Goal: Information Seeking & Learning: Learn about a topic

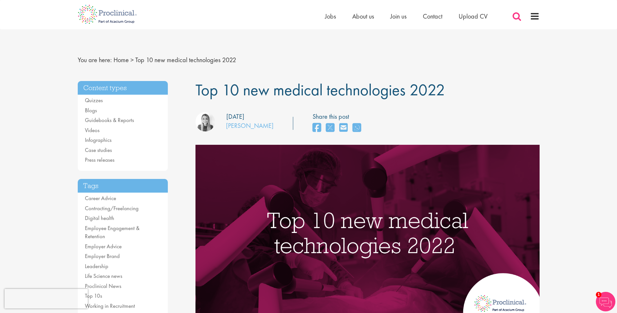
click at [518, 18] on span at bounding box center [517, 16] width 10 height 10
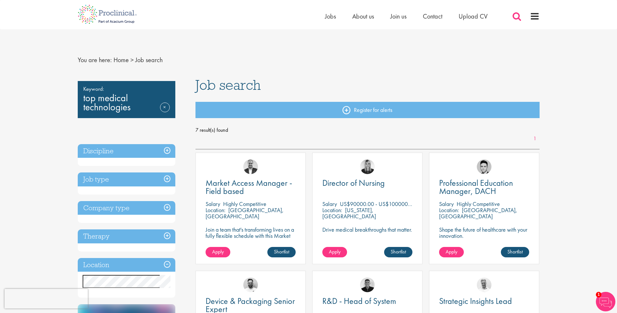
click at [518, 15] on span at bounding box center [517, 16] width 10 height 10
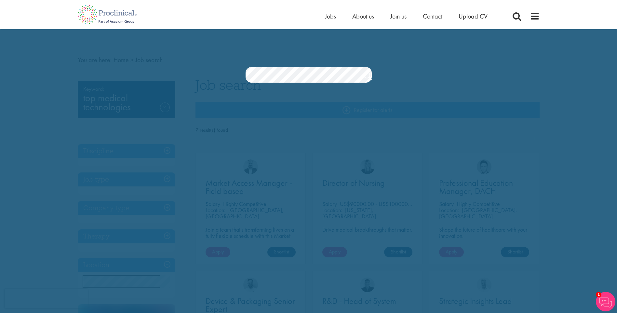
click at [254, 21] on div "Home Jobs About us Join us Contact Upload CV" at bounding box center [306, 12] width 467 height 24
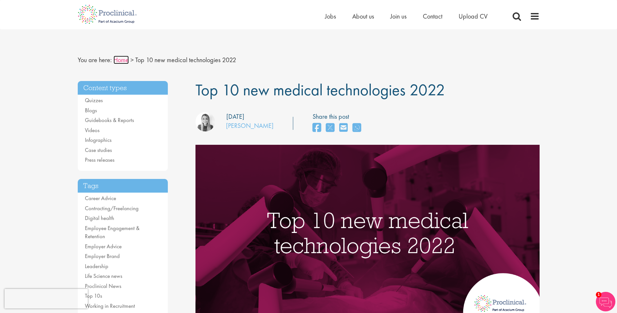
click at [122, 61] on link "Home" at bounding box center [121, 60] width 15 height 8
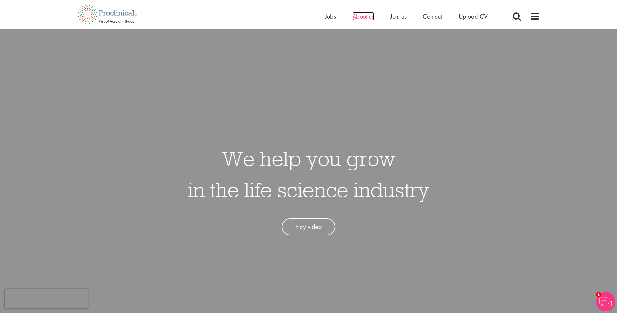
click at [363, 16] on span "About us" at bounding box center [363, 16] width 22 height 8
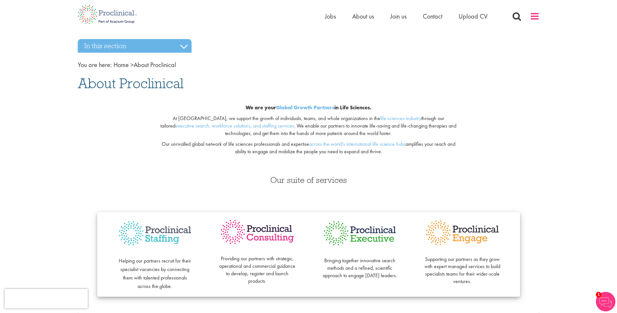
click at [536, 15] on span at bounding box center [535, 16] width 10 height 10
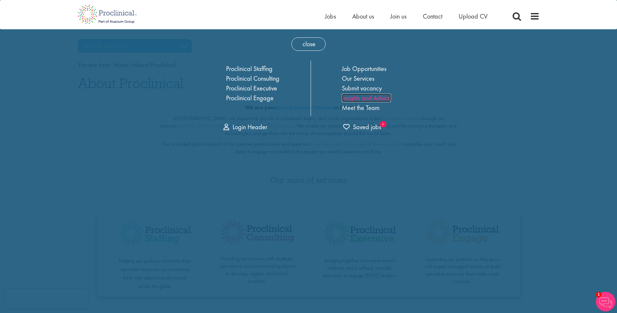
click at [376, 96] on link "Insights and Advice" at bounding box center [366, 98] width 49 height 8
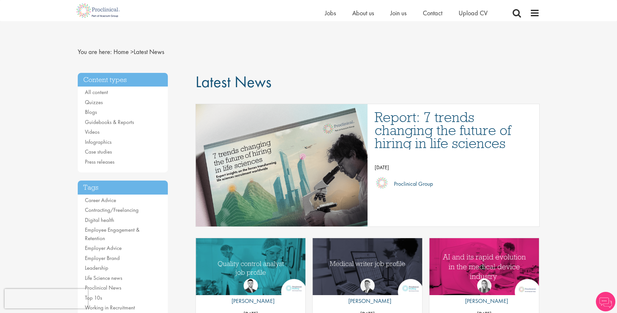
scroll to position [119, 0]
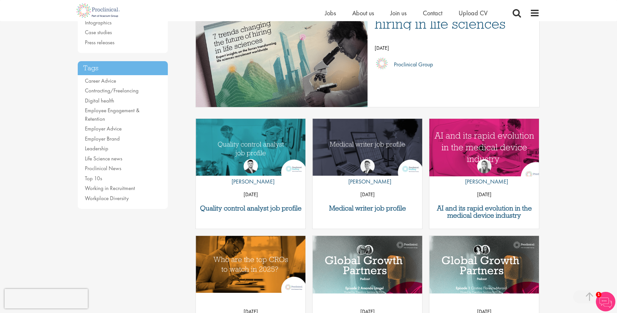
click at [480, 141] on img "Link to a post" at bounding box center [485, 147] width 132 height 68
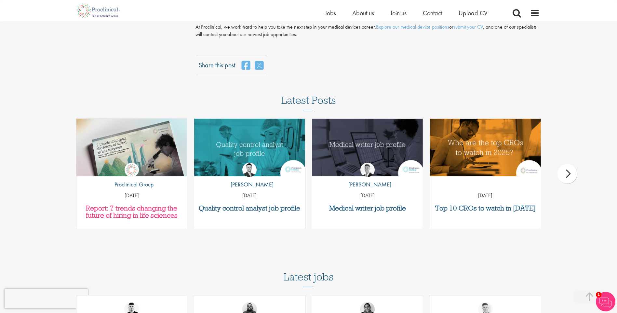
scroll to position [1193, 0]
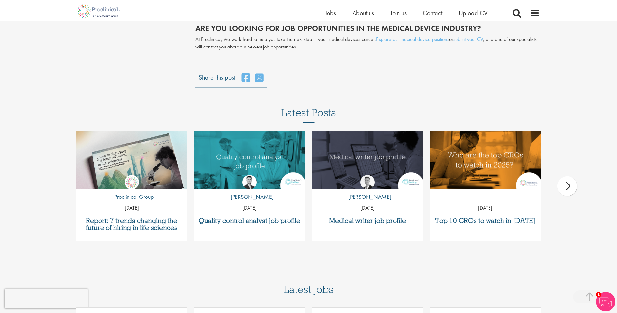
click at [568, 176] on div "next" at bounding box center [568, 186] width 20 height 20
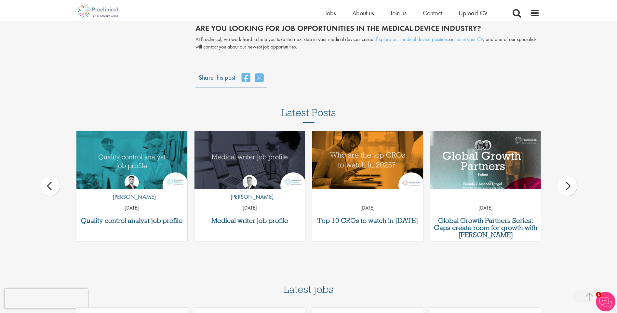
click at [568, 176] on div "next" at bounding box center [568, 186] width 20 height 20
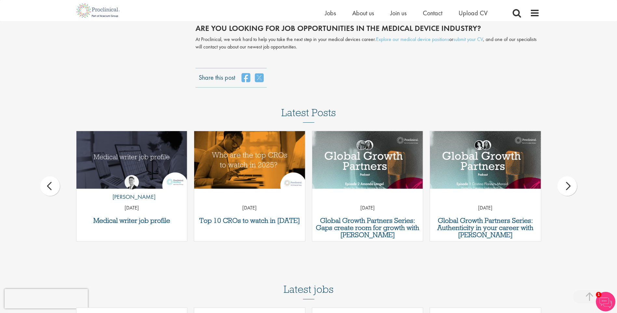
click at [568, 176] on div "next" at bounding box center [568, 186] width 20 height 20
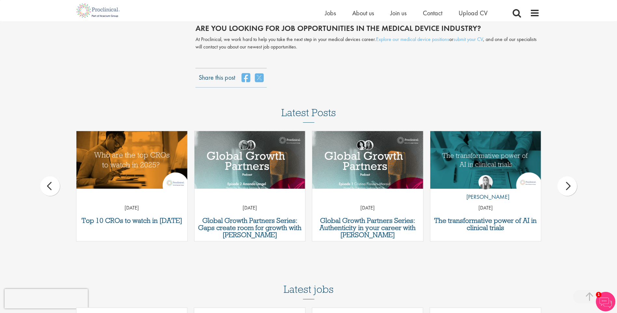
click at [498, 167] on div "by [PERSON_NAME] [DATE]" at bounding box center [485, 191] width 111 height 48
click at [487, 193] on p "by [PERSON_NAME]" at bounding box center [486, 197] width 48 height 8
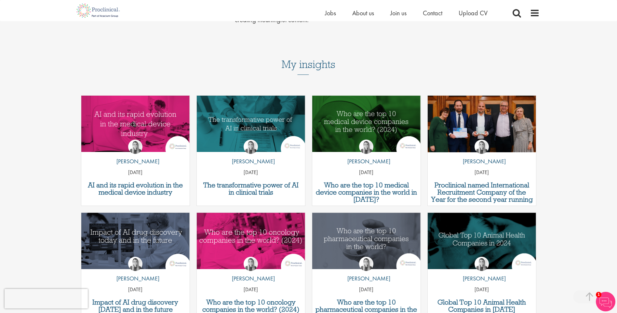
scroll to position [238, 0]
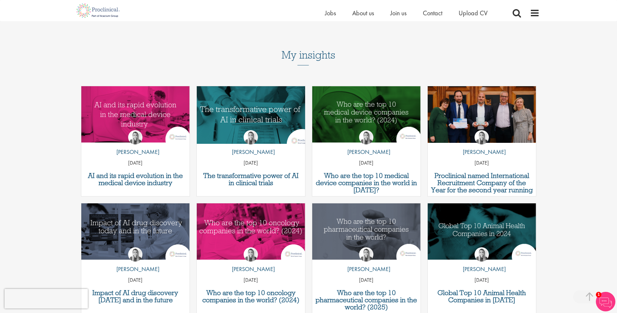
click at [247, 110] on img "Link to a post" at bounding box center [251, 115] width 130 height 68
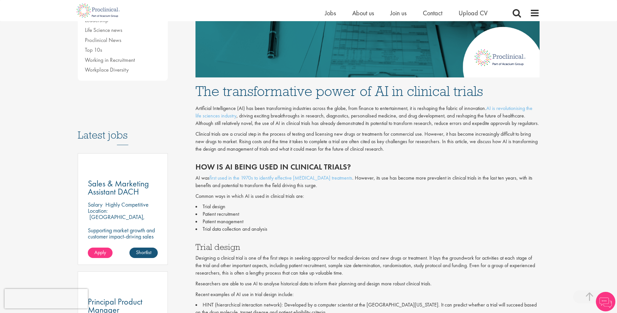
scroll to position [358, 0]
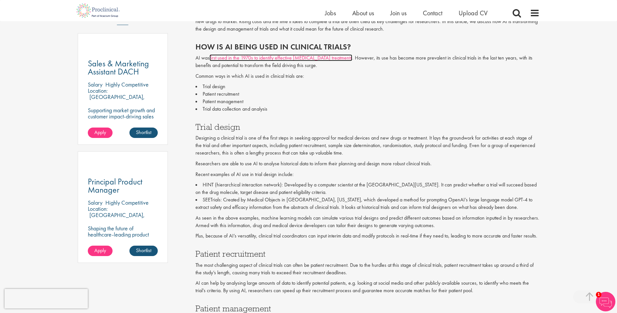
click at [265, 60] on link "first used in the 1970s to identify effective blood infection treatments" at bounding box center [281, 57] width 143 height 7
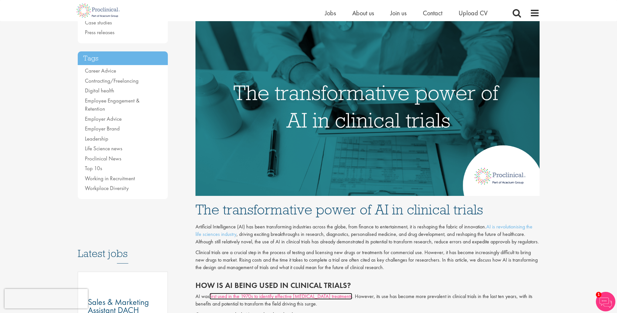
scroll to position [0, 0]
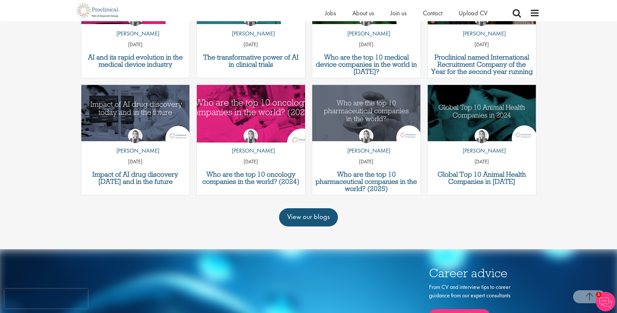
scroll to position [364, 0]
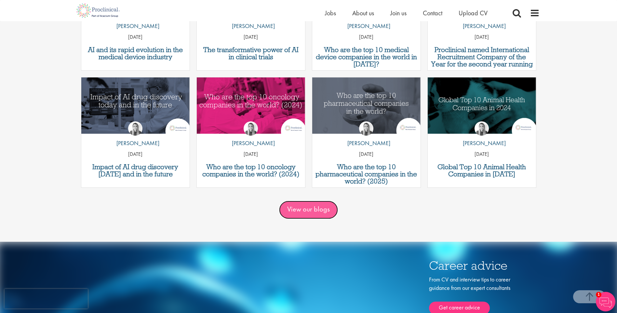
click at [303, 201] on link "View our blogs" at bounding box center [308, 210] width 59 height 18
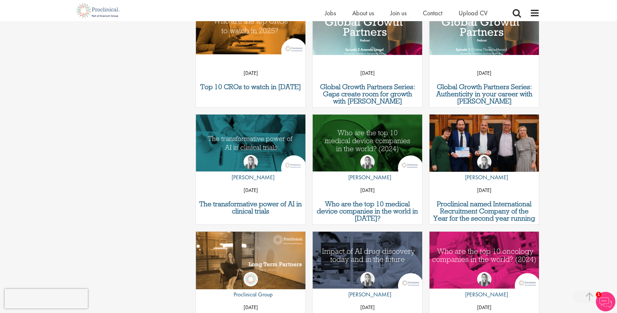
scroll to position [477, 0]
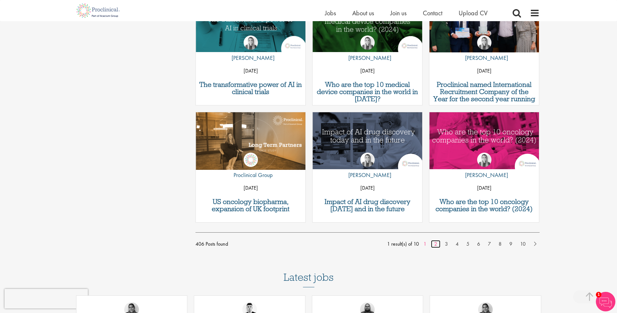
click at [435, 242] on link "2" at bounding box center [435, 244] width 9 height 8
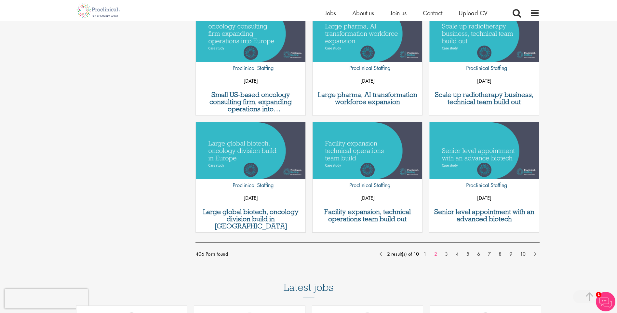
scroll to position [477, 0]
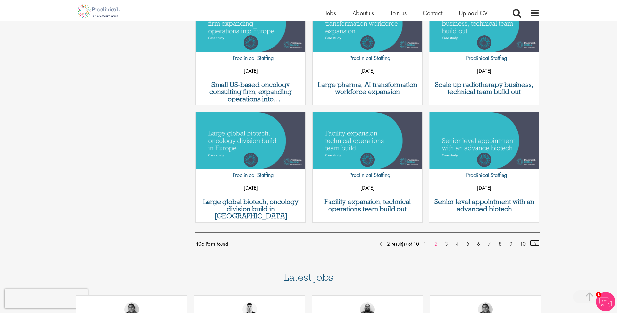
click at [536, 243] on link "Next" at bounding box center [534, 243] width 9 height 7
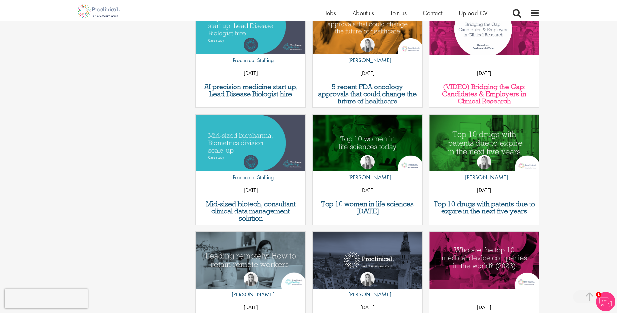
scroll to position [477, 0]
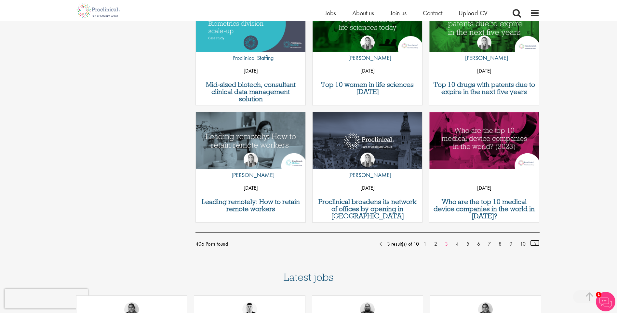
click at [535, 244] on link "Next" at bounding box center [534, 243] width 9 height 7
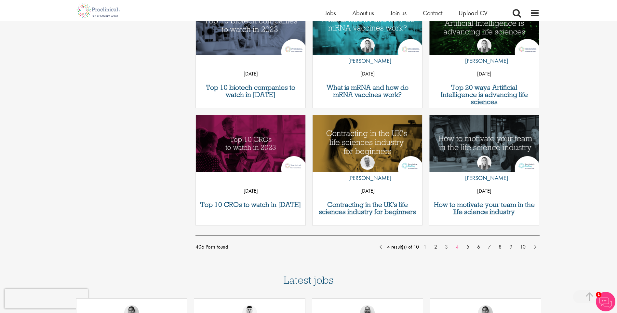
scroll to position [477, 0]
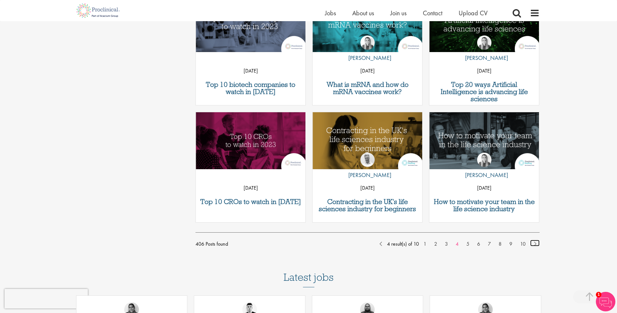
click at [535, 244] on link "Next" at bounding box center [534, 243] width 9 height 7
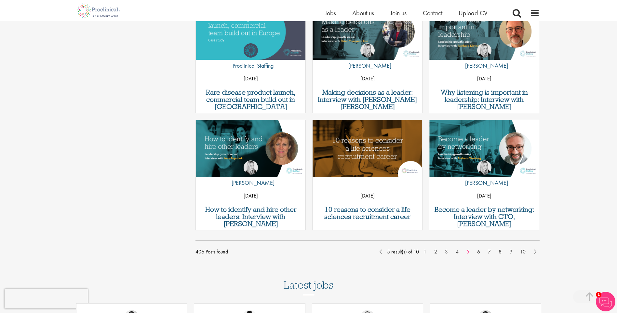
scroll to position [477, 0]
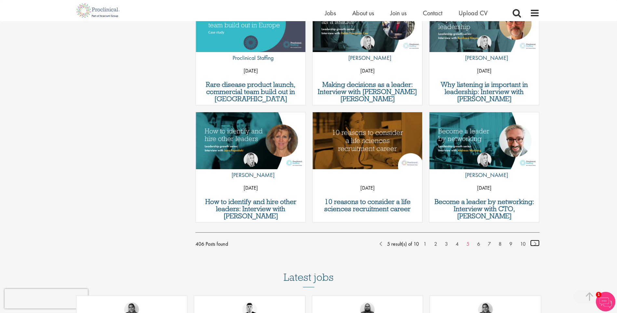
click at [534, 244] on link "Next" at bounding box center [534, 243] width 9 height 7
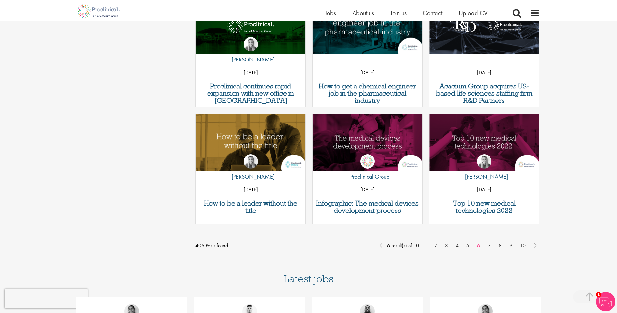
scroll to position [477, 0]
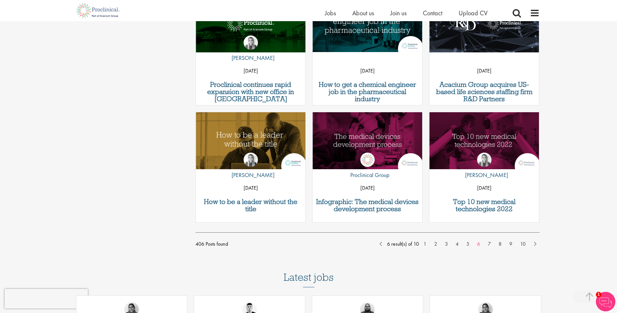
click at [487, 152] on div "by Hannah Burke 14 Apr 22" at bounding box center [484, 170] width 110 height 52
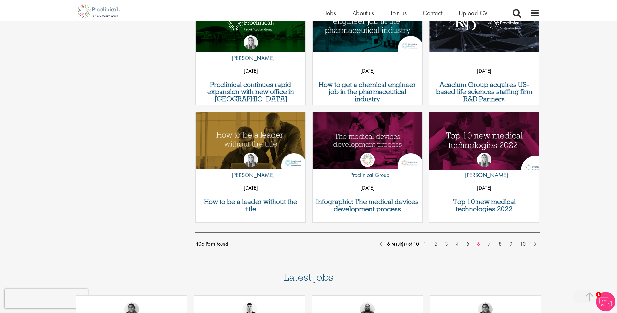
click at [482, 140] on img "Link to a post" at bounding box center [485, 140] width 132 height 68
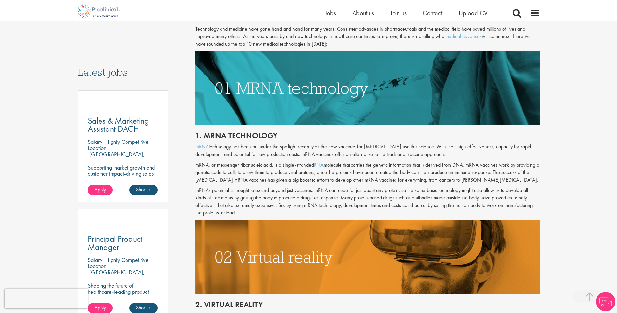
scroll to position [358, 0]
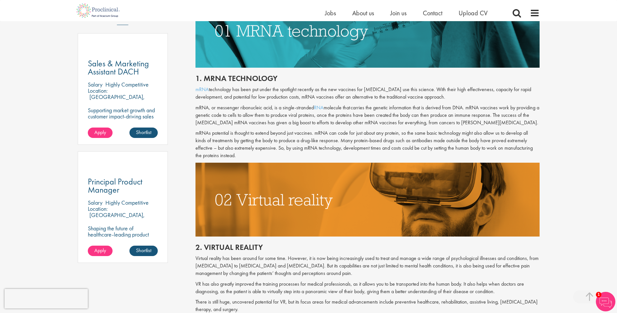
drag, startPoint x: 195, startPoint y: 78, endPoint x: 238, endPoint y: 152, distance: 85.3
drag, startPoint x: 238, startPoint y: 152, endPoint x: 229, endPoint y: 139, distance: 15.8
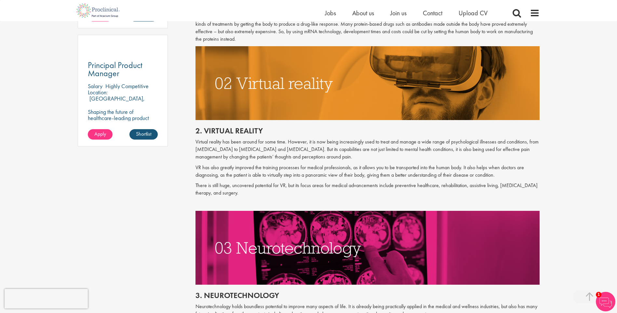
scroll to position [477, 0]
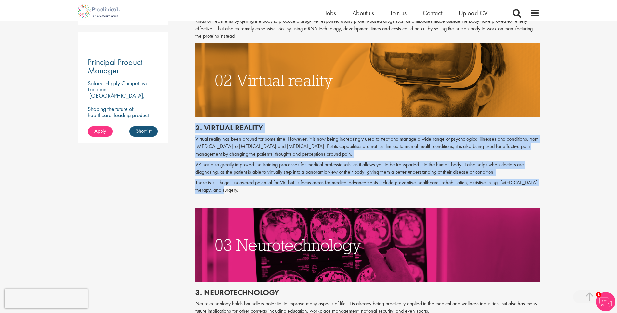
drag, startPoint x: 196, startPoint y: 127, endPoint x: 255, endPoint y: 189, distance: 85.8
click at [255, 189] on div "2. Virtual reality Virtual reality has been around for some time. However, it i…" at bounding box center [368, 162] width 354 height 91
drag, startPoint x: 255, startPoint y: 189, endPoint x: 250, endPoint y: 175, distance: 15.5
copy div "2. Virtual reality Virtual reality has been around for some time. However, it i…"
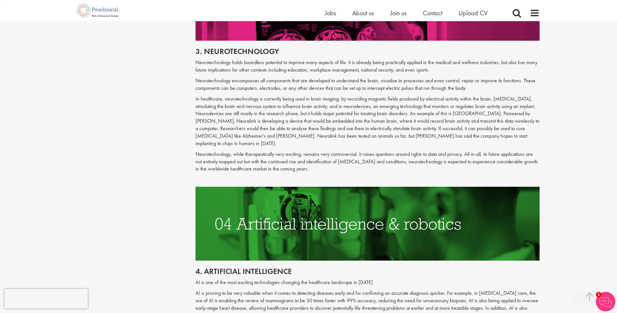
scroll to position [716, 0]
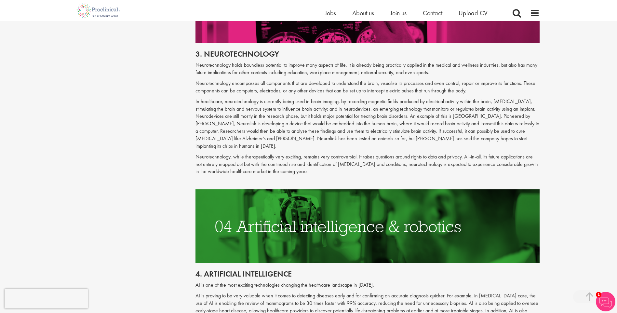
drag, startPoint x: 196, startPoint y: 64, endPoint x: 403, endPoint y: 164, distance: 230.2
click at [404, 165] on div "3. Neurotechnology Neurotechnology holds boundless potential to improve many as…" at bounding box center [368, 116] width 354 height 146
drag, startPoint x: 403, startPoint y: 164, endPoint x: 280, endPoint y: 112, distance: 133.7
copy div "Neurotechnology holds boundless potential to improve many aspects of life. It i…"
click at [197, 58] on h2 "3. Neurotechnology" at bounding box center [368, 54] width 344 height 8
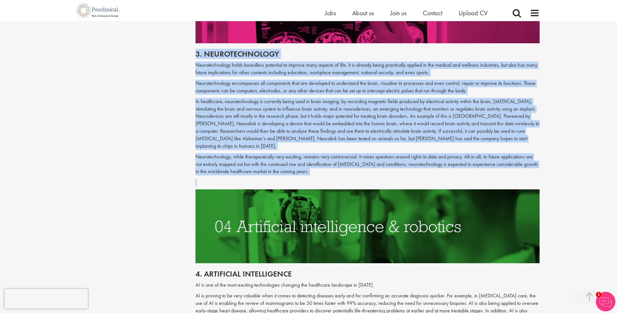
drag, startPoint x: 195, startPoint y: 52, endPoint x: 333, endPoint y: 169, distance: 180.8
drag, startPoint x: 333, startPoint y: 169, endPoint x: 263, endPoint y: 133, distance: 78.7
copy div "3. Neurotechnology Neurotechnology holds boundless potential to improve many as…"
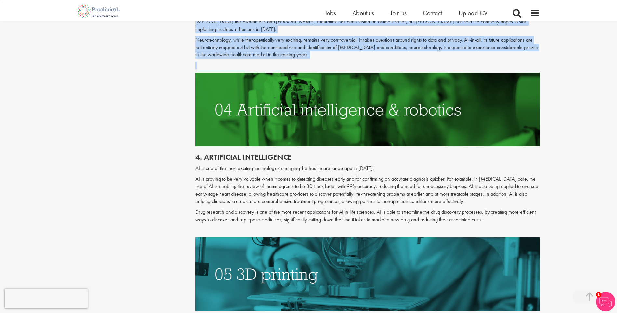
scroll to position [835, 0]
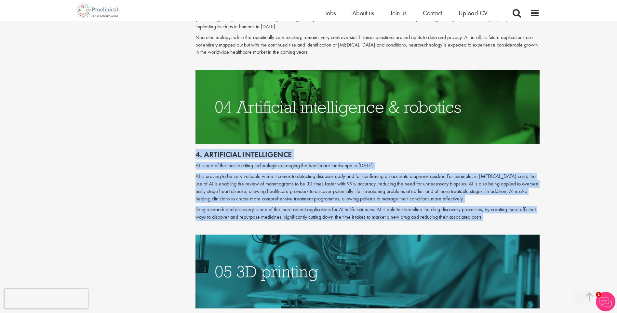
drag, startPoint x: 196, startPoint y: 148, endPoint x: 510, endPoint y: 211, distance: 320.5
click at [512, 211] on div "4. Artificial intelligence AI is one of the most exciting technologies changing…" at bounding box center [368, 189] width 354 height 91
copy div "4. Artificial intelligence AI is one of the most exciting technologies changing…"
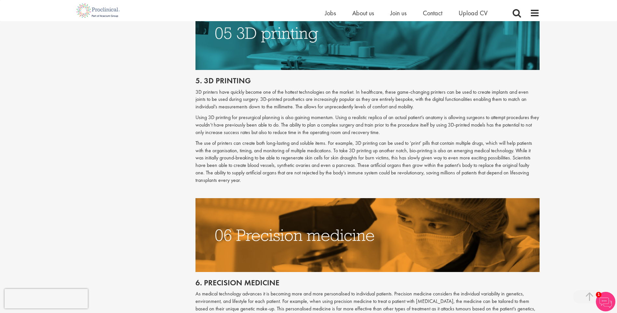
scroll to position [954, 0]
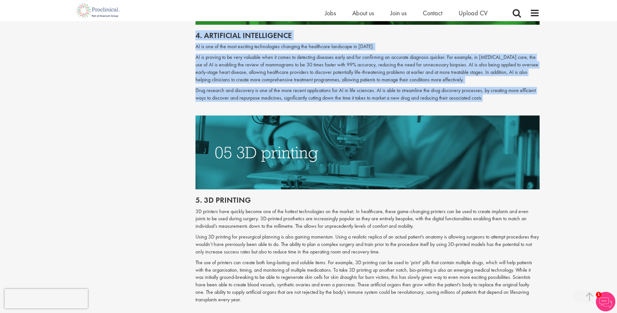
drag, startPoint x: 196, startPoint y: 193, endPoint x: 277, endPoint y: 294, distance: 129.6
click at [277, 294] on div "5. 3d printing 3D printers have quickly become one of the hottest technologies …" at bounding box center [368, 253] width 354 height 128
drag, startPoint x: 277, startPoint y: 294, endPoint x: 238, endPoint y: 237, distance: 69.8
copy div "4. 8l ipsumdol 5S ametcons adip elitsed doeius tem in utl etdolor magnaaliquae …"
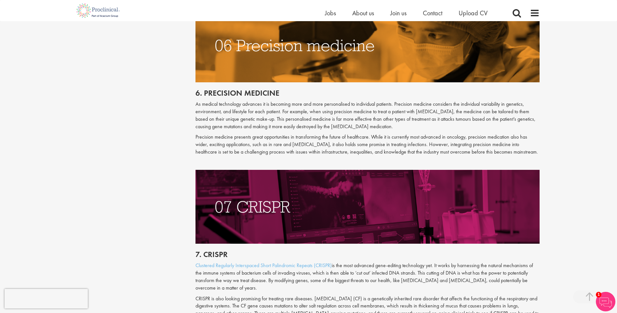
scroll to position [1193, 0]
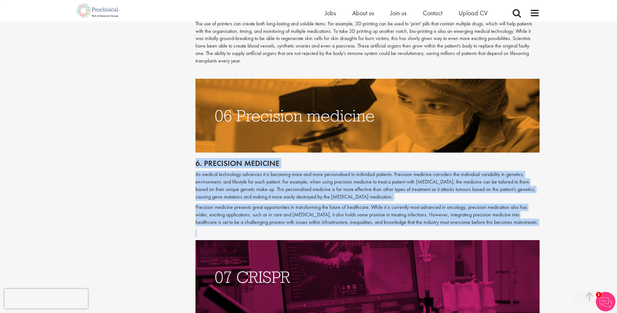
drag, startPoint x: 195, startPoint y: 155, endPoint x: 354, endPoint y: 226, distance: 174.1
drag, startPoint x: 354, startPoint y: 226, endPoint x: 280, endPoint y: 195, distance: 79.9
copy div "1. Loremipsu dolorsit Am consect adipiscing elitsedd ei te incididu utla etd ma…"
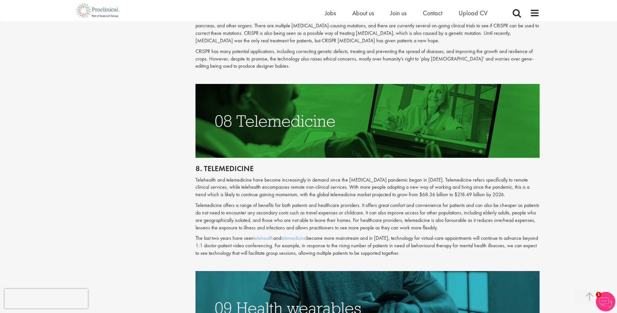
scroll to position [1432, 0]
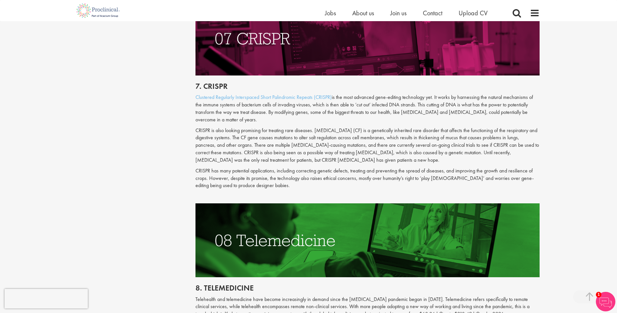
click at [249, 170] on p "CRISPR has many potential applications, including correcting genetic defects, t…" at bounding box center [368, 178] width 344 height 22
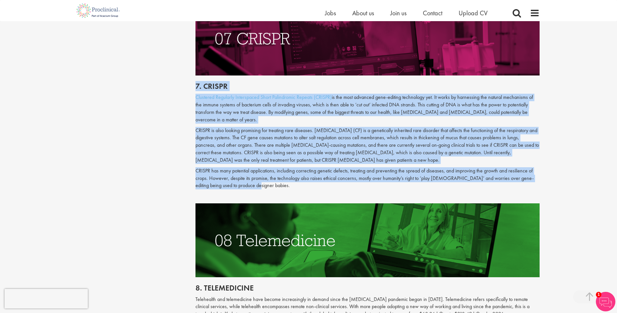
drag, startPoint x: 250, startPoint y: 171, endPoint x: 191, endPoint y: 80, distance: 108.3
drag, startPoint x: 191, startPoint y: 80, endPoint x: 235, endPoint y: 89, distance: 44.2
copy div "8. LOREMI Dolorsita Consectet Adipiscinge Seddo Eiusmodtemp Incidid (UTLABO) et…"
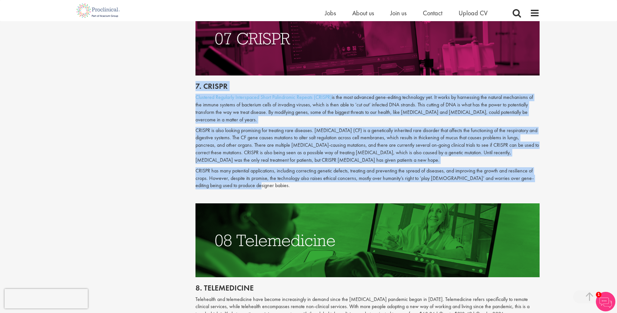
drag, startPoint x: 221, startPoint y: 115, endPoint x: 214, endPoint y: 144, distance: 29.6
click at [215, 145] on p "CRISPR is also looking promising for treating rare diseases. [MEDICAL_DATA] (CF…" at bounding box center [368, 145] width 344 height 37
drag, startPoint x: 197, startPoint y: 78, endPoint x: 249, endPoint y: 169, distance: 104.6
click at [250, 170] on div "7. CRISPR Clustered Regularly Interspaced Short Palindromic Repeats (CRISPR) is…" at bounding box center [368, 139] width 354 height 128
drag, startPoint x: 249, startPoint y: 169, endPoint x: 237, endPoint y: 157, distance: 17.3
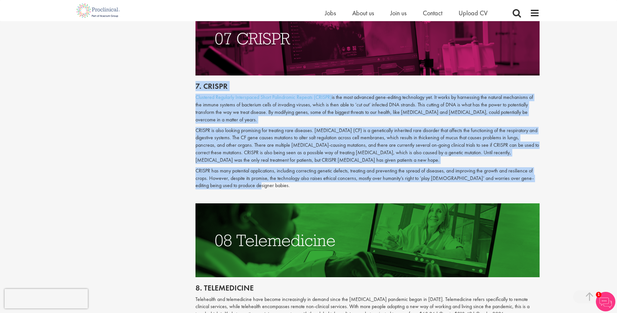
copy div "8. LOREMI Dolorsita Consectet Adipiscinge Seddo Eiusmodtemp Incidid (UTLABO) et…"
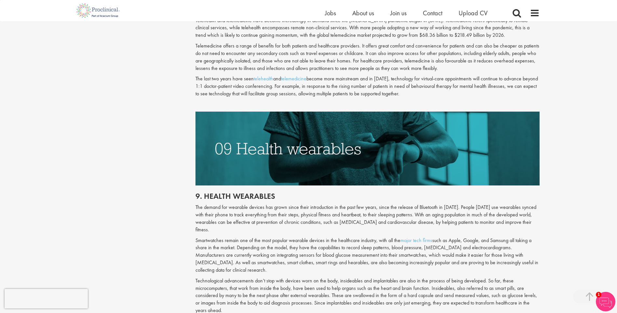
scroll to position [1551, 0]
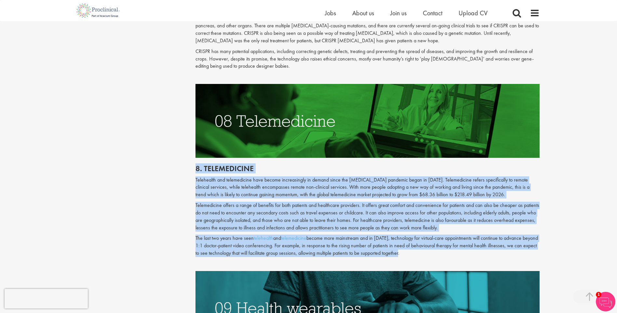
drag, startPoint x: 197, startPoint y: 154, endPoint x: 425, endPoint y: 239, distance: 244.0
click at [425, 239] on div "8. Telemedicine Telehealth and telemedicine have become increasingly in demand …" at bounding box center [368, 214] width 354 height 113
drag, startPoint x: 425, startPoint y: 239, endPoint x: 336, endPoint y: 206, distance: 95.1
copy div "8. Telemedicine Telehealth and telemedicine have become increasingly in demand …"
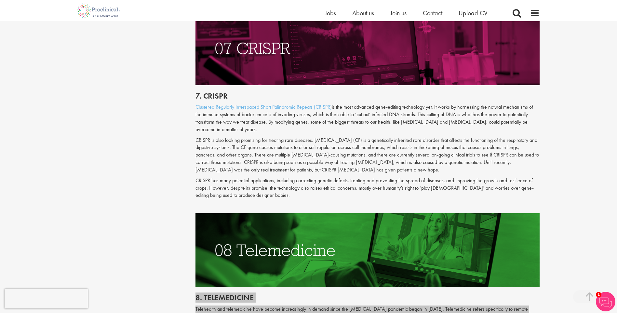
scroll to position [1432, 0]
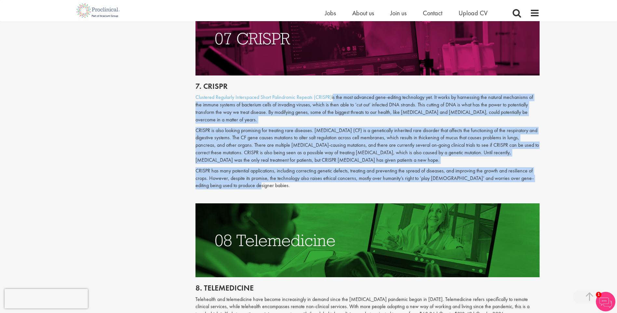
drag, startPoint x: 334, startPoint y: 89, endPoint x: 417, endPoint y: 169, distance: 114.8
click at [417, 169] on div "7. CRISPR Clustered Regularly Interspaced Short Palindromic Repeats (CRISPR) is…" at bounding box center [368, 139] width 354 height 128
drag, startPoint x: 417, startPoint y: 169, endPoint x: 321, endPoint y: 129, distance: 104.0
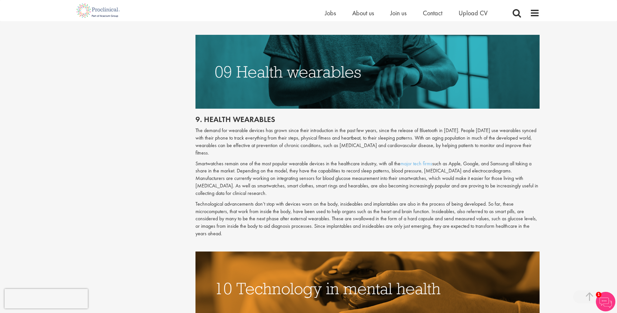
scroll to position [1790, 0]
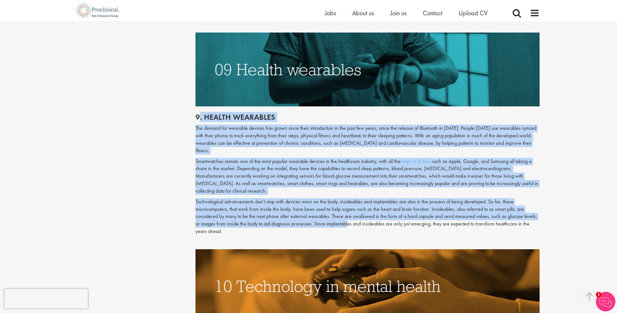
drag, startPoint x: 198, startPoint y: 102, endPoint x: 347, endPoint y: 204, distance: 180.6
click at [347, 204] on div "9. Health wearables The demand for wearable devices has grown since their intro…" at bounding box center [368, 177] width 354 height 143
drag, startPoint x: 224, startPoint y: 115, endPoint x: 217, endPoint y: 111, distance: 7.9
click at [224, 125] on p "The demand for wearable devices has grown since their introduction in the past …" at bounding box center [368, 140] width 344 height 30
click at [206, 113] on h2 "9. Health wearables" at bounding box center [368, 117] width 344 height 8
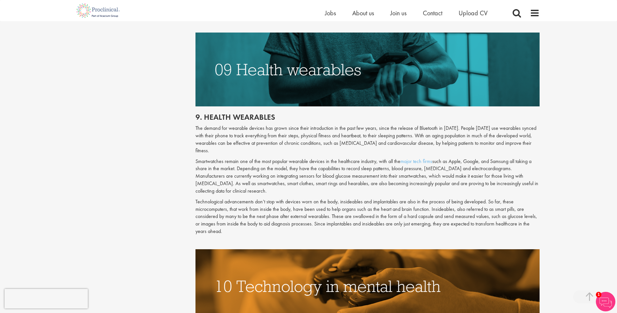
click at [198, 113] on h2 "9. Health wearables" at bounding box center [368, 117] width 344 height 8
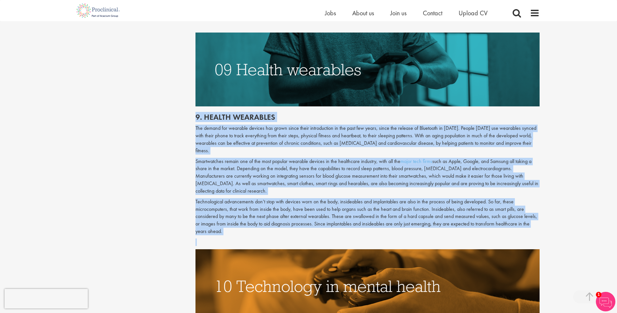
drag, startPoint x: 198, startPoint y: 102, endPoint x: 226, endPoint y: 214, distance: 115.0
click at [226, 214] on div "9. Health wearables The demand for wearable devices has grown since their intro…" at bounding box center [368, 177] width 354 height 143
drag, startPoint x: 226, startPoint y: 214, endPoint x: 218, endPoint y: 169, distance: 45.4
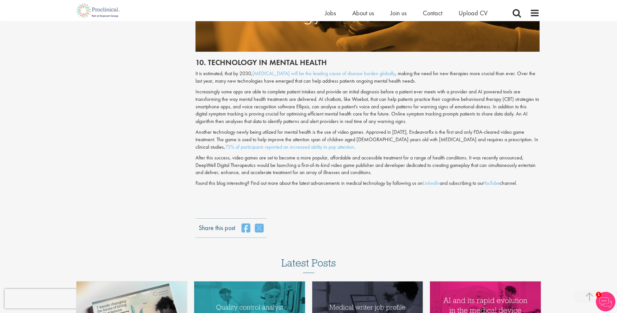
scroll to position [2028, 0]
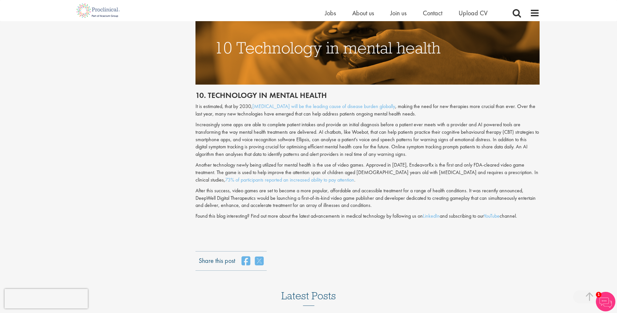
drag, startPoint x: 197, startPoint y: 72, endPoint x: 468, endPoint y: 182, distance: 292.6
click at [468, 182] on div "10. Technology in mental health It is estimated, that by 2030, [MEDICAL_DATA] w…" at bounding box center [368, 149] width 354 height 128
click at [494, 212] on link "YouTube" at bounding box center [492, 215] width 16 height 7
